Goal: Find specific page/section: Find specific page/section

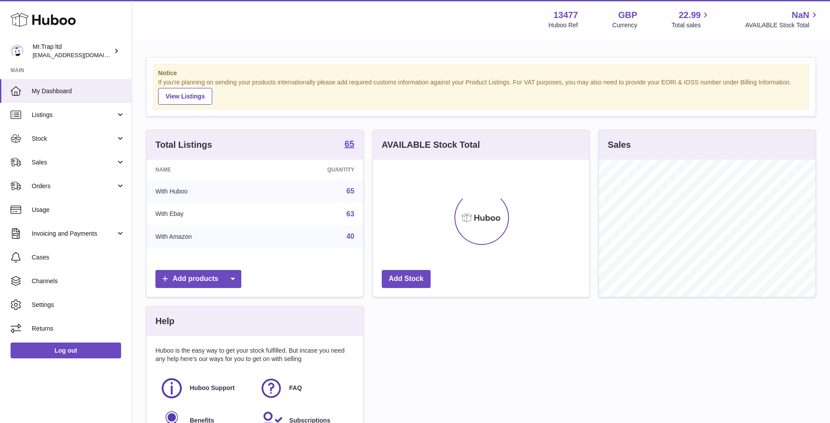
scroll to position [137, 216]
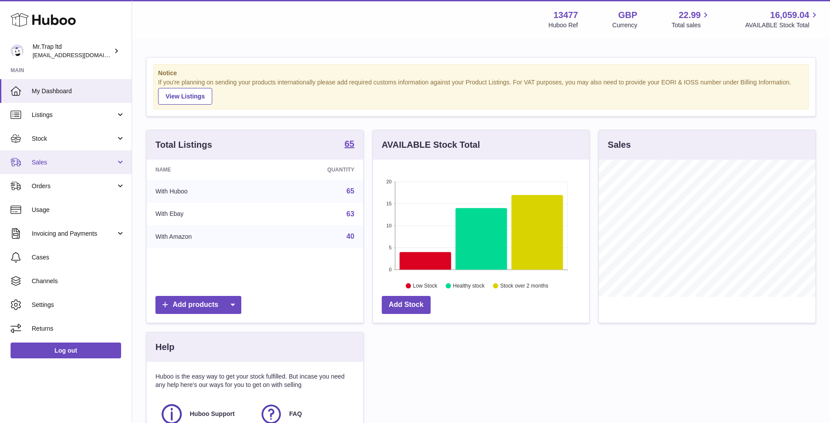
click at [90, 167] on link "Sales" at bounding box center [66, 163] width 132 height 24
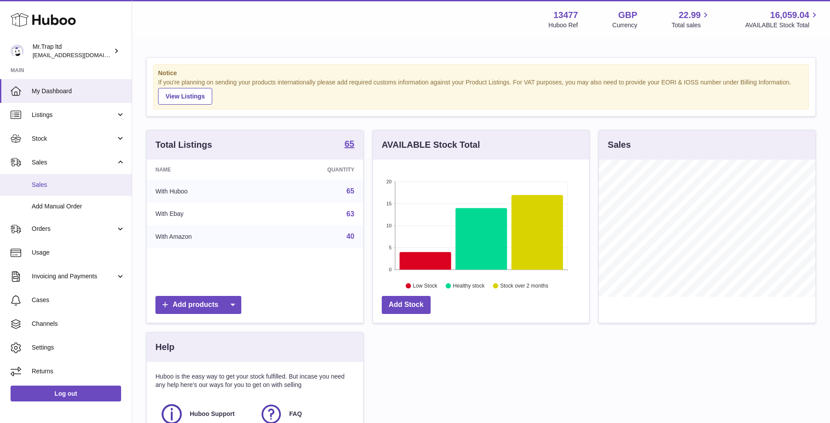
click at [92, 184] on span "Sales" at bounding box center [78, 185] width 93 height 8
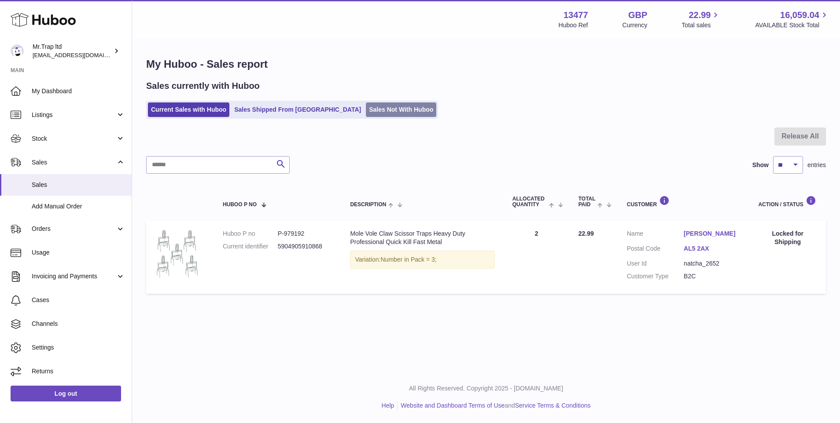
click at [368, 103] on link "Sales Not With Huboo" at bounding box center [401, 110] width 70 height 15
